Goal: Task Accomplishment & Management: Complete application form

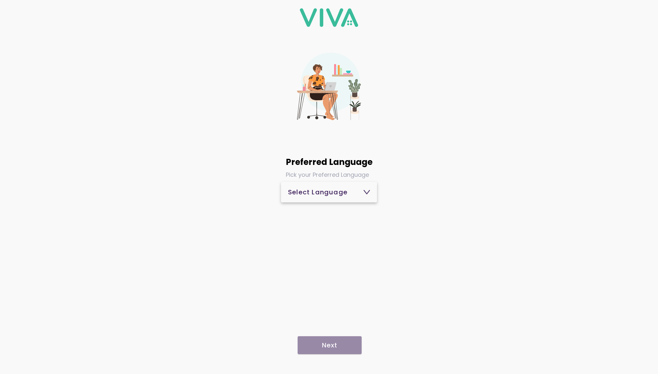
click at [313, 183] on button "Select Language" at bounding box center [329, 192] width 96 height 20
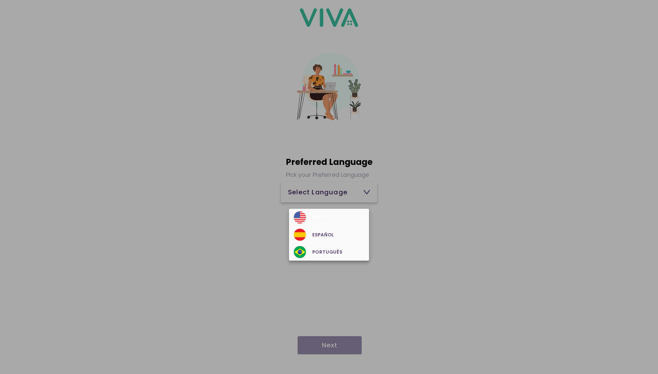
click at [310, 216] on div "English" at bounding box center [329, 217] width 70 height 12
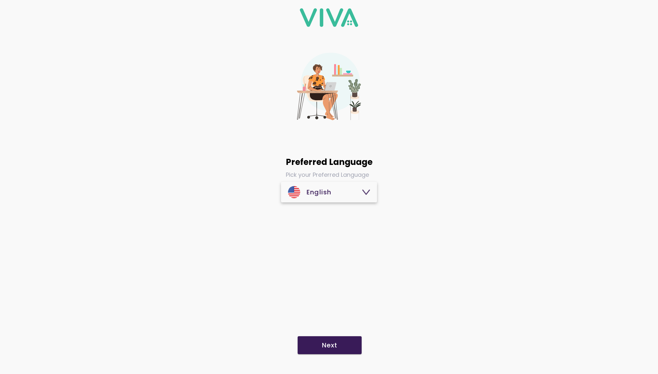
click at [343, 340] on button "Next" at bounding box center [330, 345] width 64 height 18
click at [477, 243] on main "English" at bounding box center [329, 266] width 658 height 175
click at [335, 197] on span "Select Language" at bounding box center [329, 191] width 82 height 15
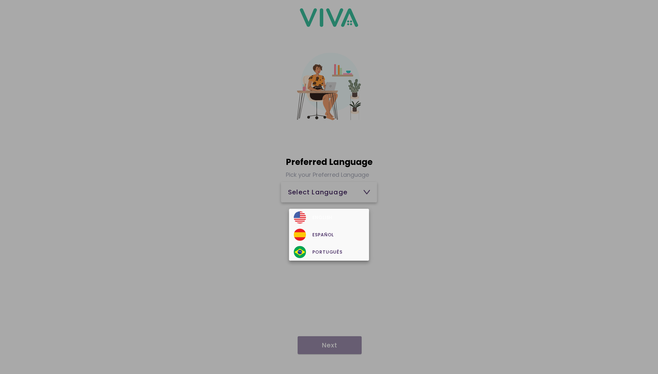
click at [328, 214] on div "English" at bounding box center [329, 217] width 70 height 12
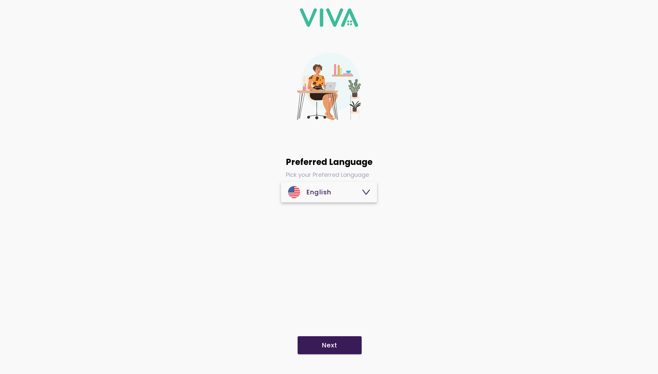
click at [345, 339] on button "Next" at bounding box center [330, 345] width 64 height 18
